Goal: Task Accomplishment & Management: Manage account settings

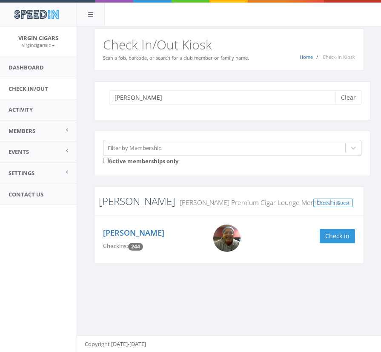
type input "keith"
click at [118, 204] on link "Johnson" at bounding box center [137, 201] width 77 height 14
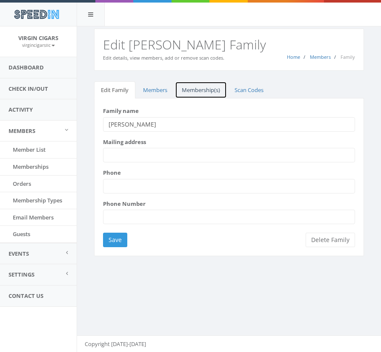
click at [194, 89] on link "Membership(s)" at bounding box center [201, 89] width 52 height 17
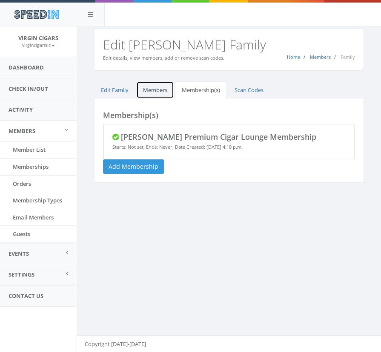
click at [151, 88] on link "Members" at bounding box center [155, 89] width 38 height 17
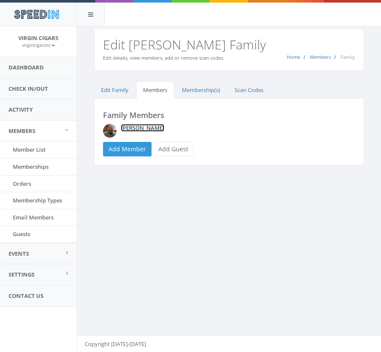
click at [147, 128] on link "[PERSON_NAME]" at bounding box center [142, 128] width 43 height 8
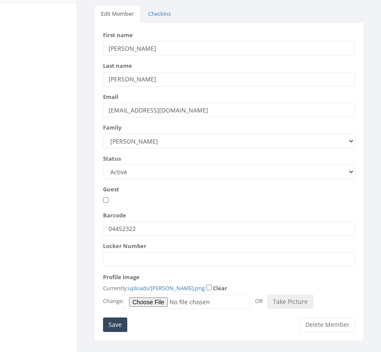
scroll to position [305, 0]
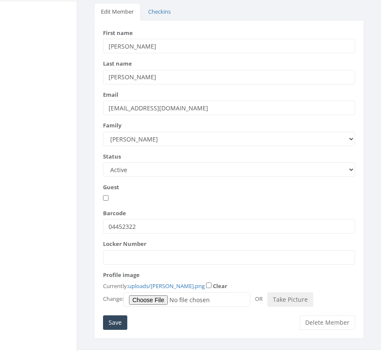
click at [279, 162] on select "Active Candidate Not Active" at bounding box center [229, 169] width 252 height 14
select select "not_active"
click at [103, 162] on select "Active Candidate Not Active" at bounding box center [229, 169] width 252 height 14
click at [117, 315] on input "Save" at bounding box center [115, 322] width 24 height 14
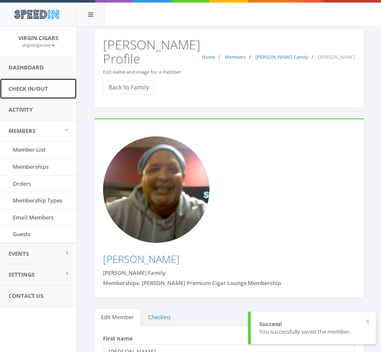
click at [35, 90] on link "Check In/Out" at bounding box center [38, 88] width 77 height 21
